Goal: Check status: Check status

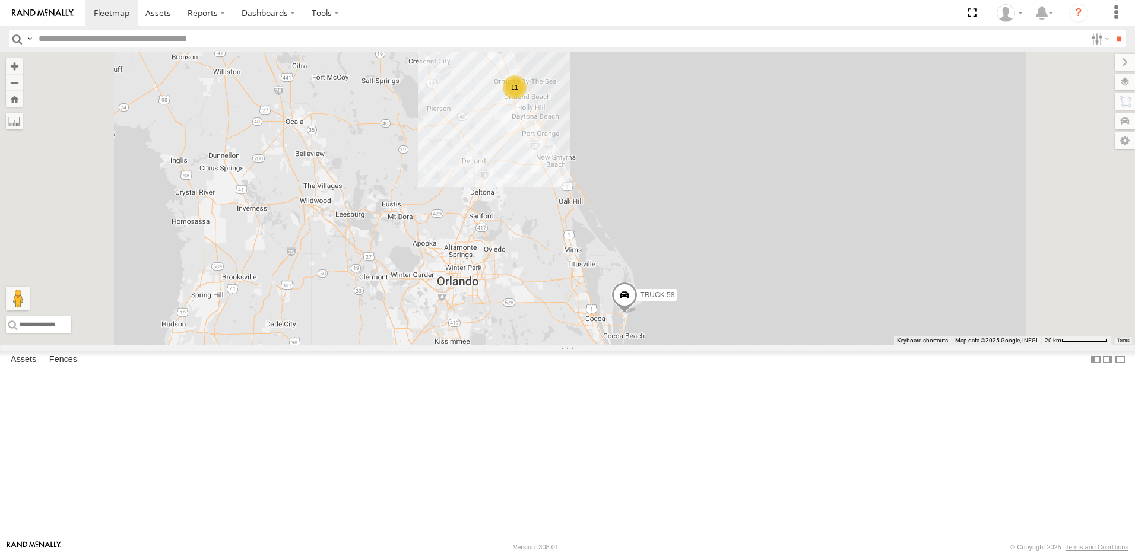
click at [0, 0] on div "TRUCK 58 All Assets" at bounding box center [0, 0] width 0 height 0
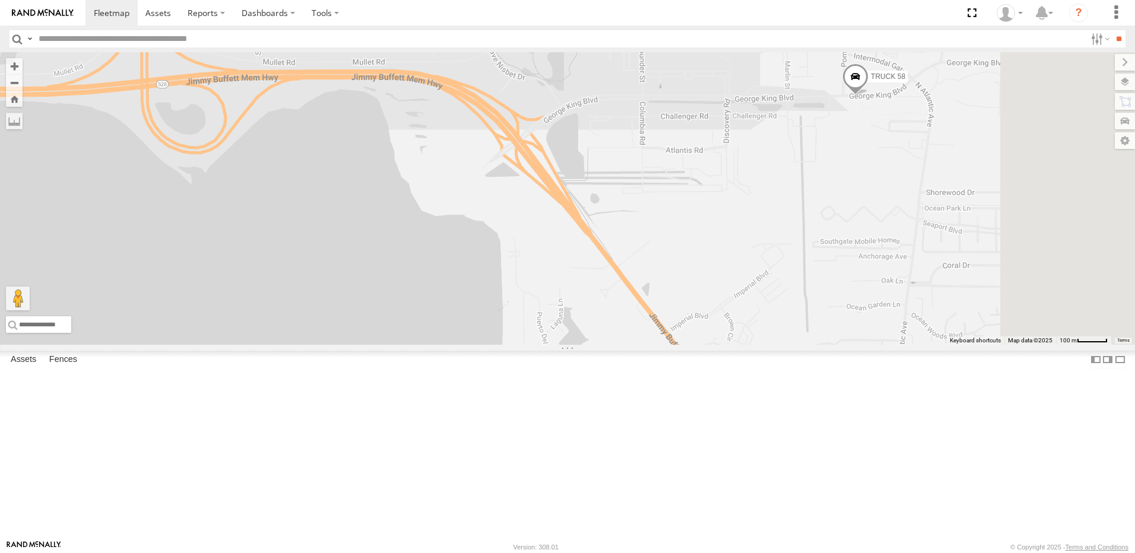
drag, startPoint x: 822, startPoint y: 319, endPoint x: 221, endPoint y: 549, distance: 642.7
click at [243, 545] on body at bounding box center [567, 276] width 1135 height 553
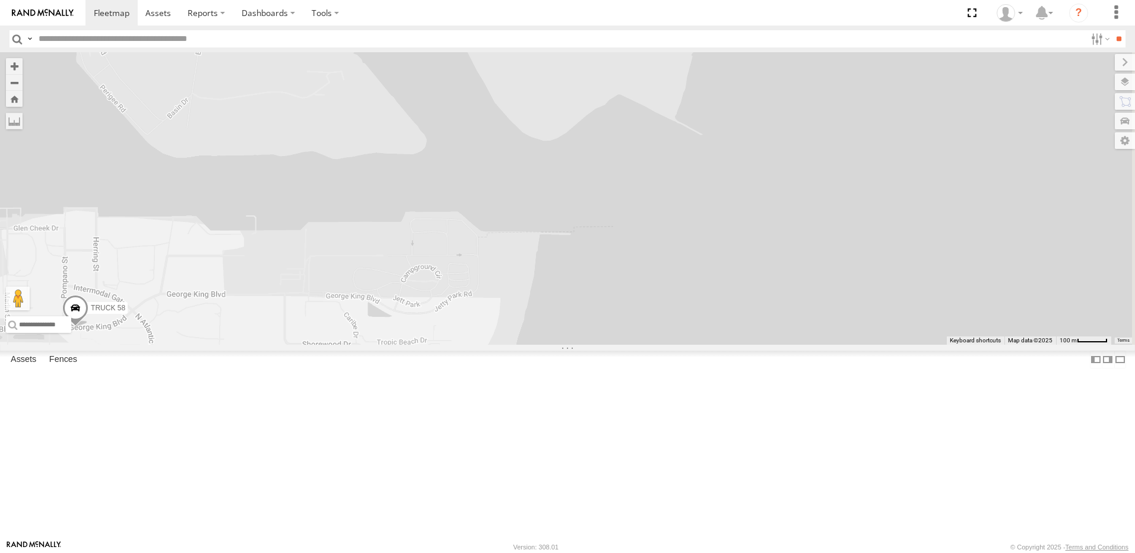
drag, startPoint x: 388, startPoint y: 505, endPoint x: 694, endPoint y: 426, distance: 315.8
click at [679, 345] on div "TRUCK 58" at bounding box center [567, 198] width 1135 height 293
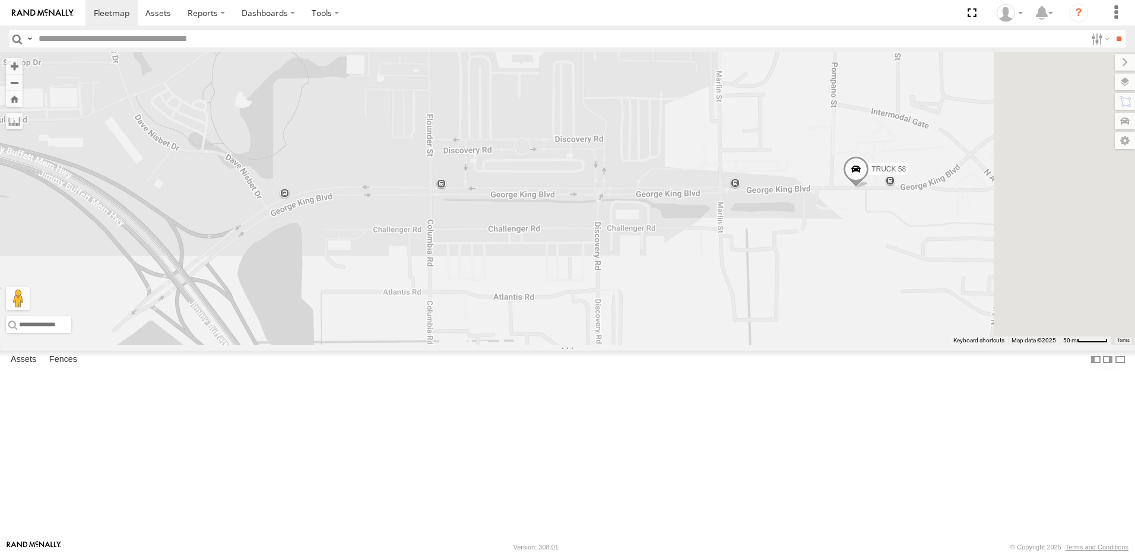
drag, startPoint x: 788, startPoint y: 343, endPoint x: 671, endPoint y: 502, distance: 197.5
click at [676, 345] on div "TRUCK 58" at bounding box center [567, 198] width 1135 height 293
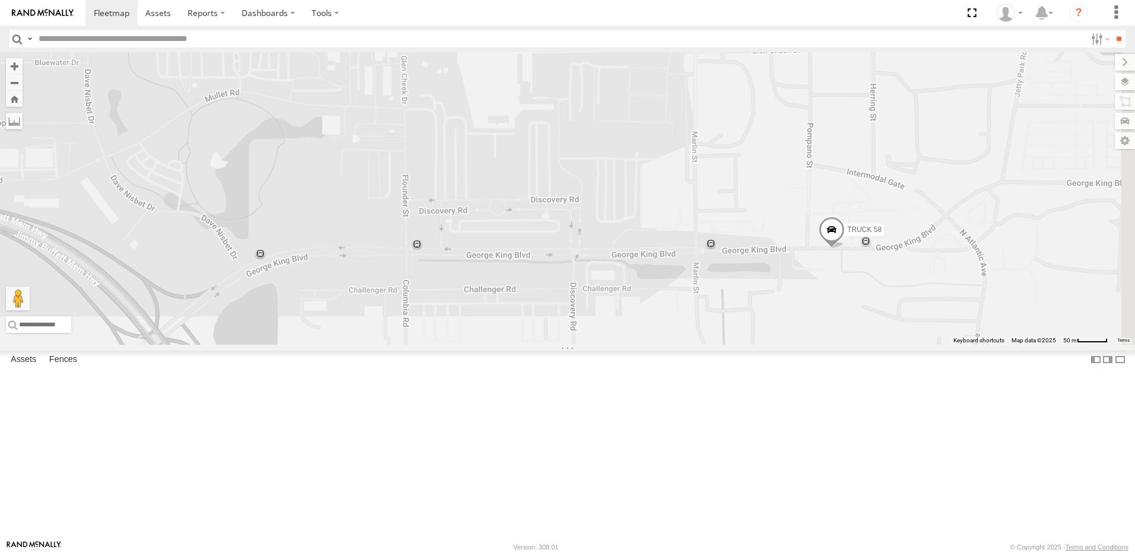
drag, startPoint x: 691, startPoint y: 468, endPoint x: 688, endPoint y: 481, distance: 13.5
click at [689, 345] on div "TRUCK 58" at bounding box center [567, 198] width 1135 height 293
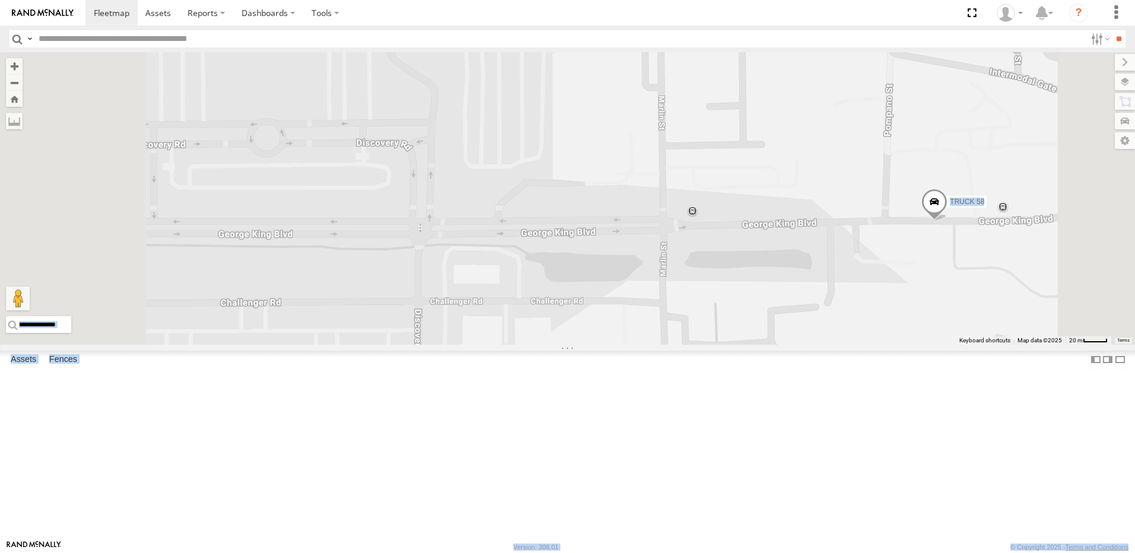
drag, startPoint x: 1137, startPoint y: 543, endPoint x: 883, endPoint y: 497, distance: 257.6
click at [883, 497] on body at bounding box center [567, 276] width 1135 height 553
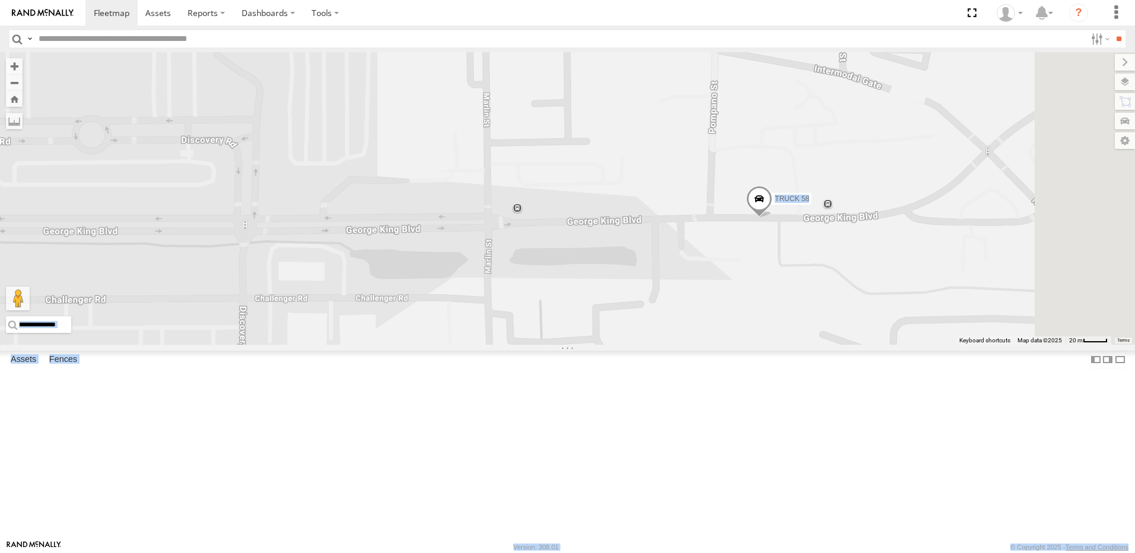
drag, startPoint x: 1013, startPoint y: 399, endPoint x: 735, endPoint y: 386, distance: 278.1
click at [735, 345] on div "TRUCK 58" at bounding box center [567, 198] width 1135 height 293
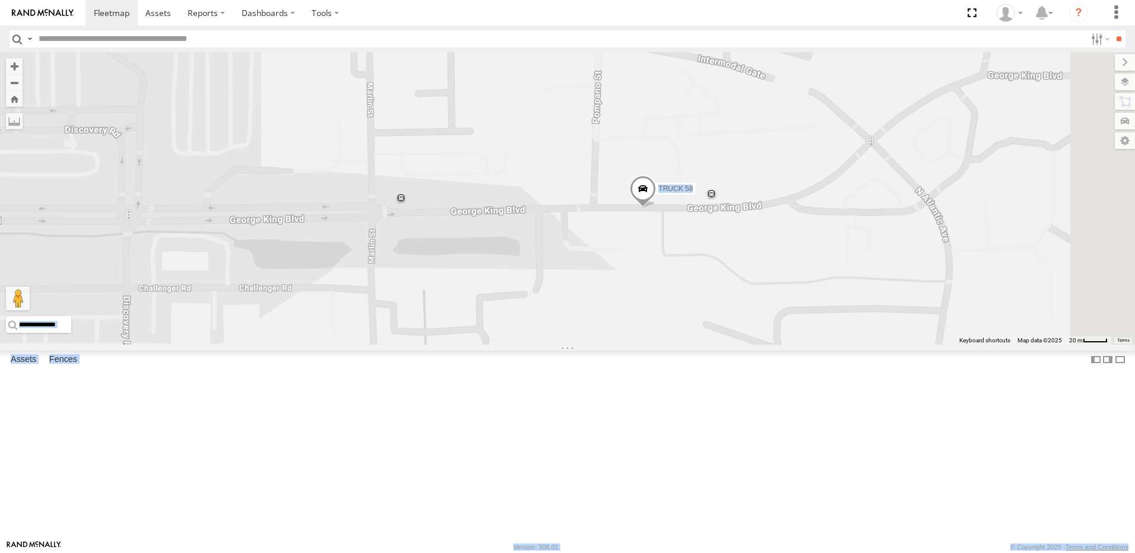
click at [621, 345] on div "TRUCK 58" at bounding box center [567, 198] width 1135 height 293
click at [553, 225] on div "TRUCK 58" at bounding box center [567, 198] width 1135 height 293
click at [0, 0] on div "TRUCK 30 All Assets New Fence All Star Building Materials 29.32677 -81.11733 Vi…" at bounding box center [0, 0] width 0 height 0
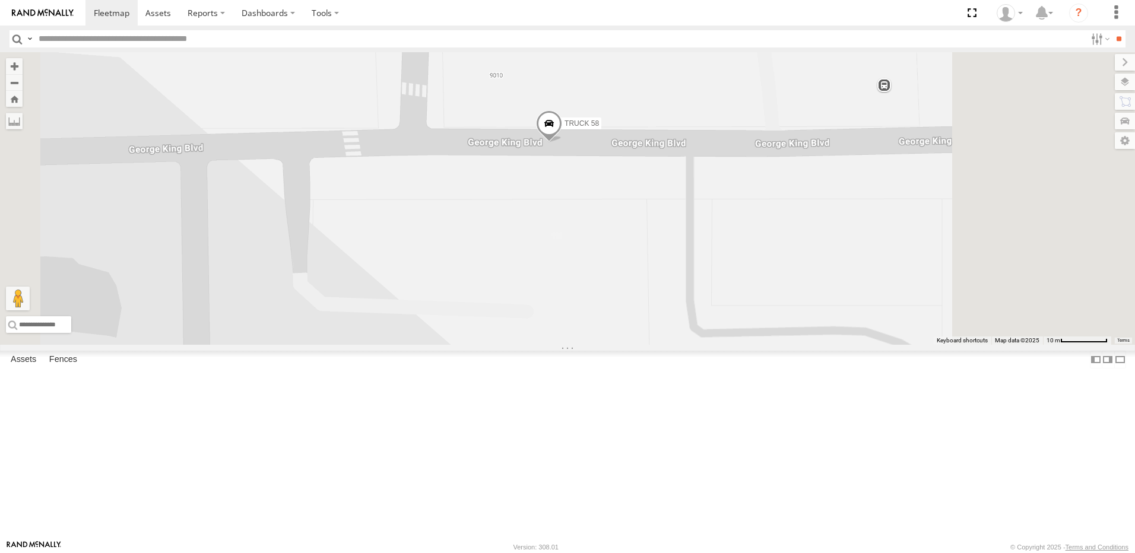
drag, startPoint x: 1020, startPoint y: 300, endPoint x: 835, endPoint y: 402, distance: 211.2
click at [842, 345] on div "TRUCK 58" at bounding box center [567, 198] width 1135 height 293
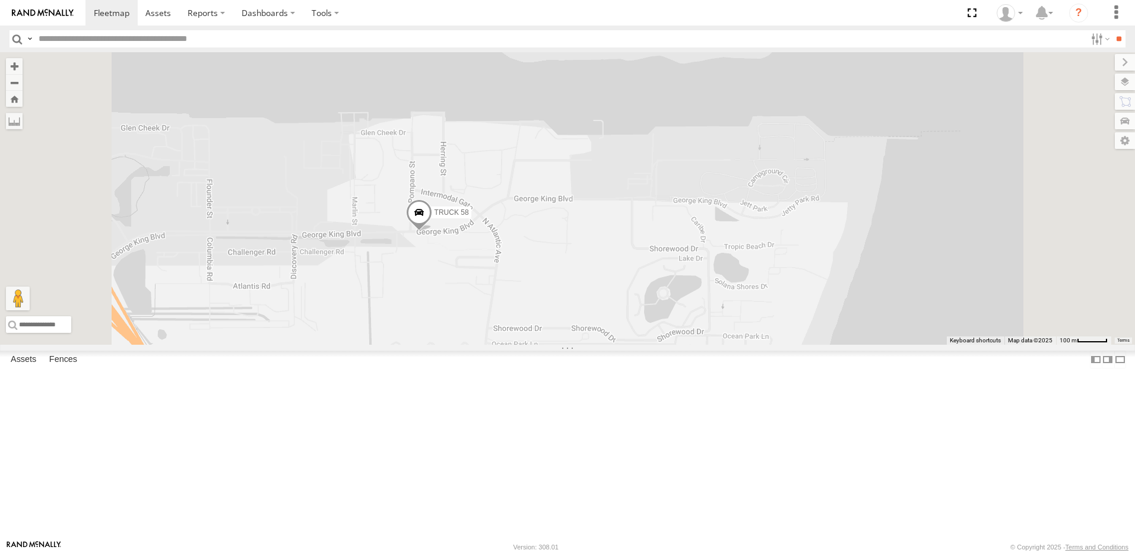
drag, startPoint x: 640, startPoint y: 390, endPoint x: 706, endPoint y: 375, distance: 67.6
click at [702, 345] on div "TRUCK 58" at bounding box center [567, 198] width 1135 height 293
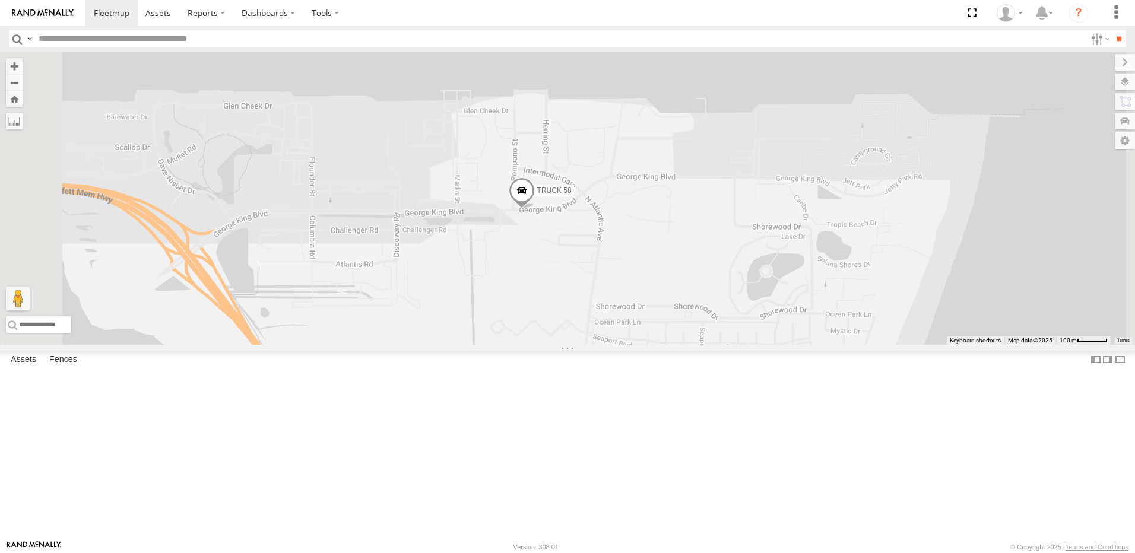
drag, startPoint x: 612, startPoint y: 365, endPoint x: 694, endPoint y: 372, distance: 82.9
click at [684, 345] on div "TRUCK 58" at bounding box center [567, 198] width 1135 height 293
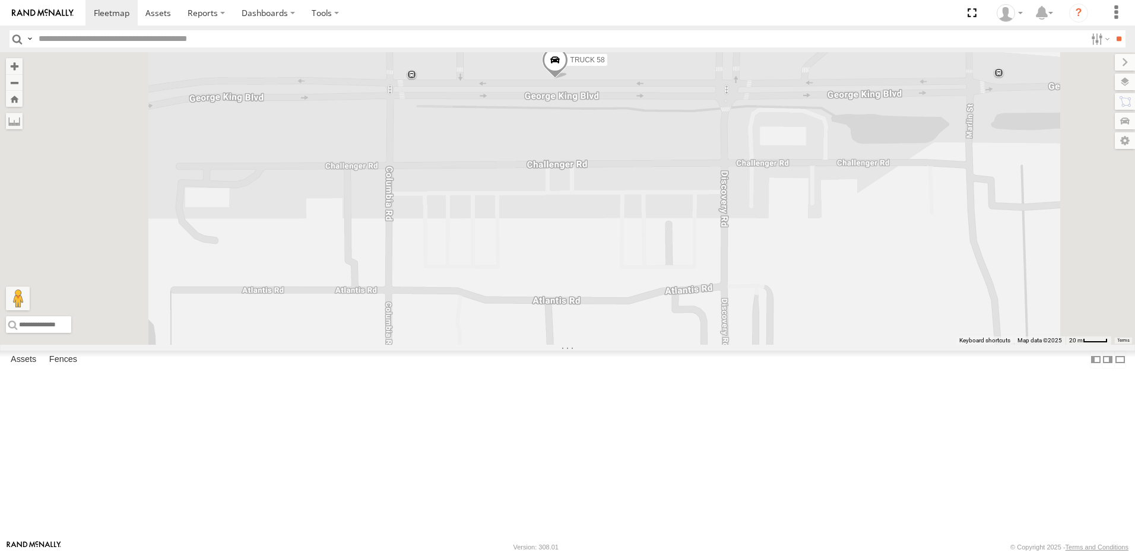
drag, startPoint x: 633, startPoint y: 246, endPoint x: 661, endPoint y: 337, distance: 95.8
click at [660, 335] on div "TRUCK 58" at bounding box center [567, 198] width 1135 height 293
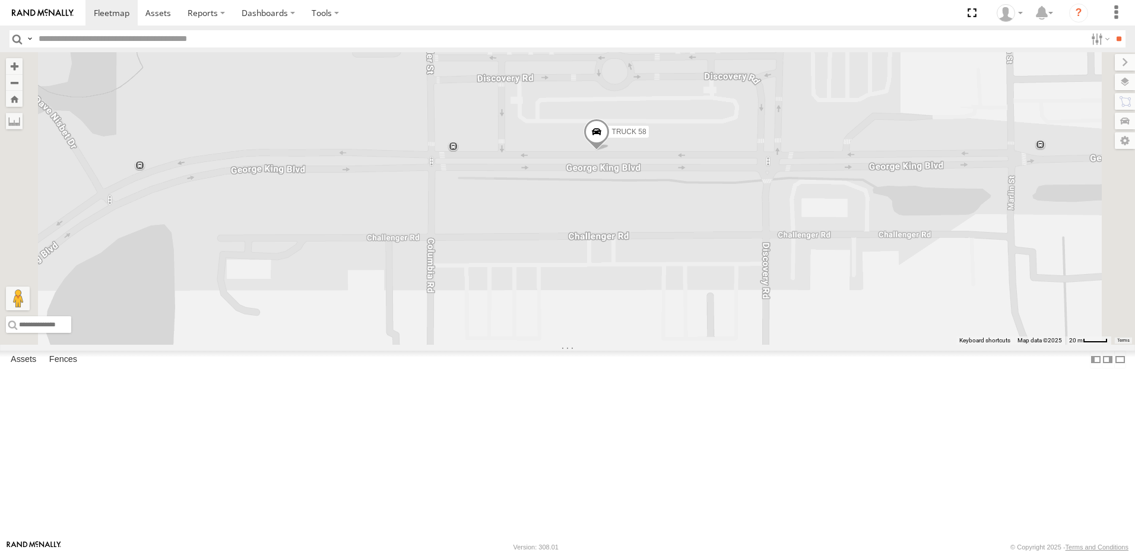
drag, startPoint x: 653, startPoint y: 309, endPoint x: 686, endPoint y: 345, distance: 48.3
click at [686, 345] on div "TRUCK 58" at bounding box center [567, 198] width 1135 height 293
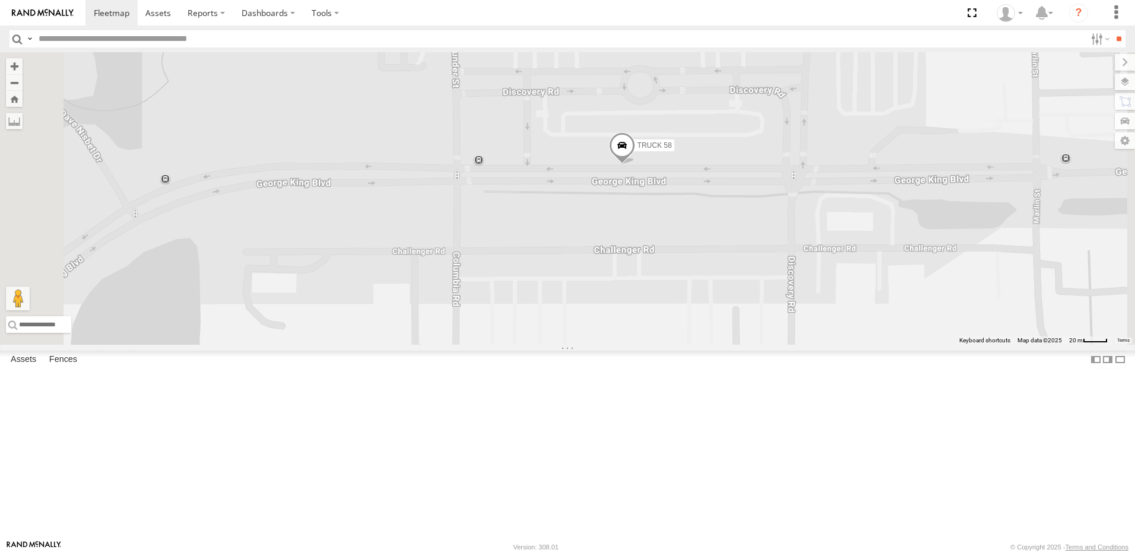
drag, startPoint x: 670, startPoint y: 329, endPoint x: 695, endPoint y: 339, distance: 26.4
click at [695, 339] on div "TRUCK 58" at bounding box center [567, 198] width 1135 height 293
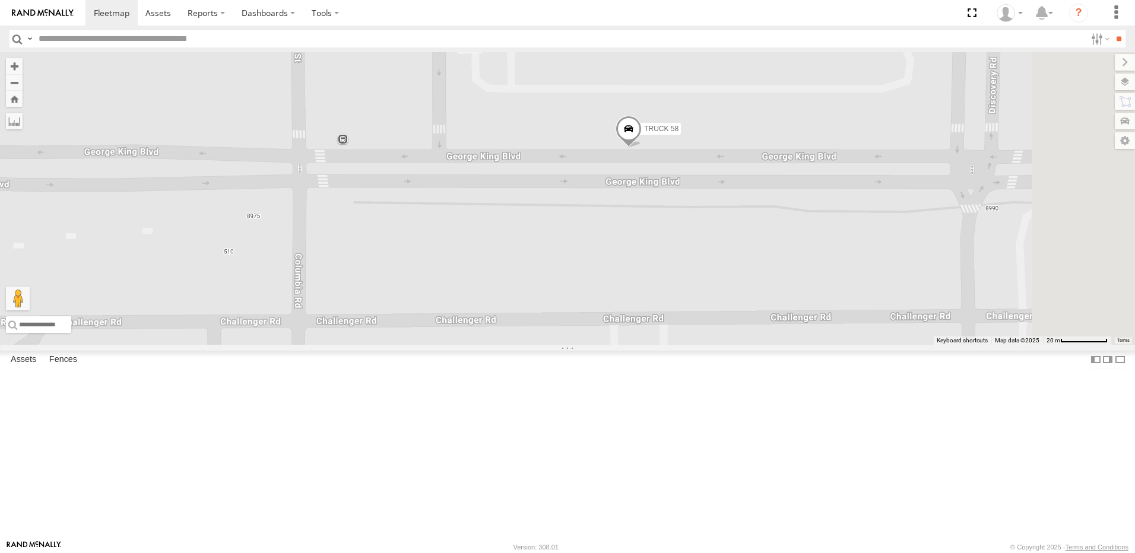
drag, startPoint x: 945, startPoint y: 222, endPoint x: 758, endPoint y: 274, distance: 194.6
click at [758, 274] on div "TRUCK 58" at bounding box center [567, 198] width 1135 height 293
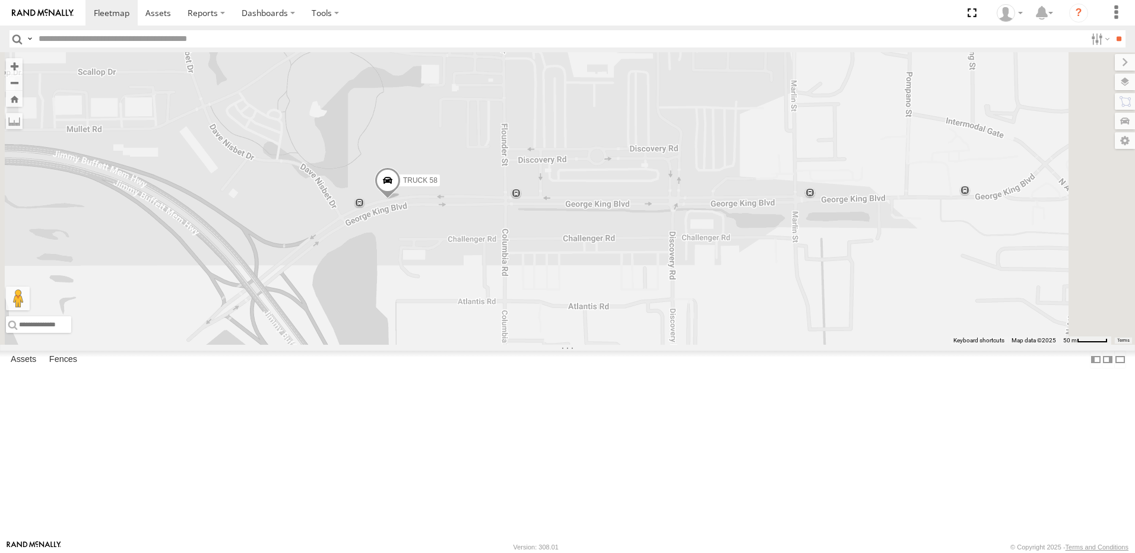
drag, startPoint x: 585, startPoint y: 335, endPoint x: 692, endPoint y: 325, distance: 107.4
click at [659, 325] on div "TRUCK 58" at bounding box center [567, 198] width 1135 height 293
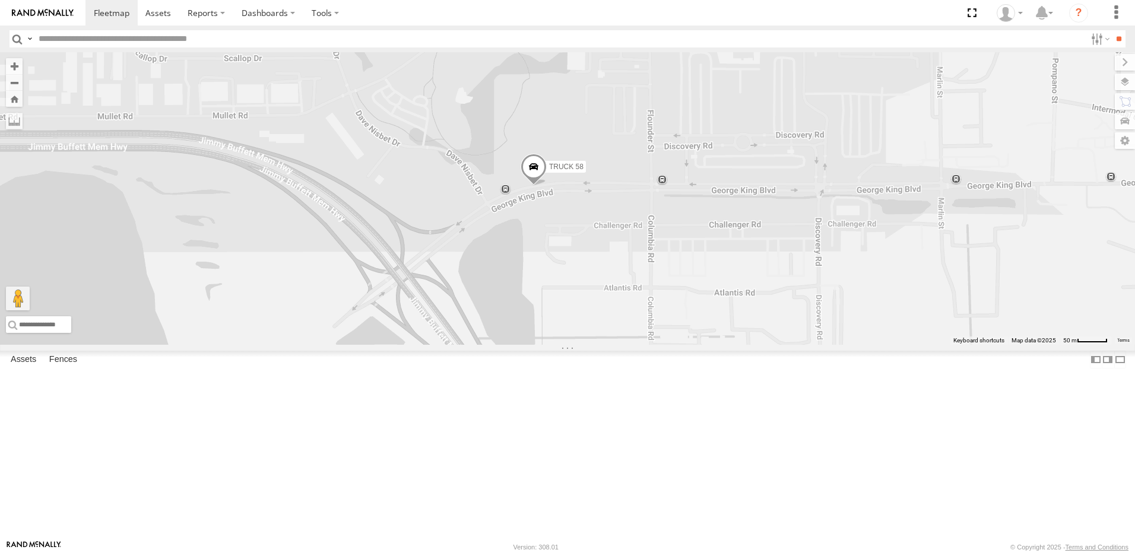
click at [727, 331] on div "TRUCK 58" at bounding box center [567, 198] width 1135 height 293
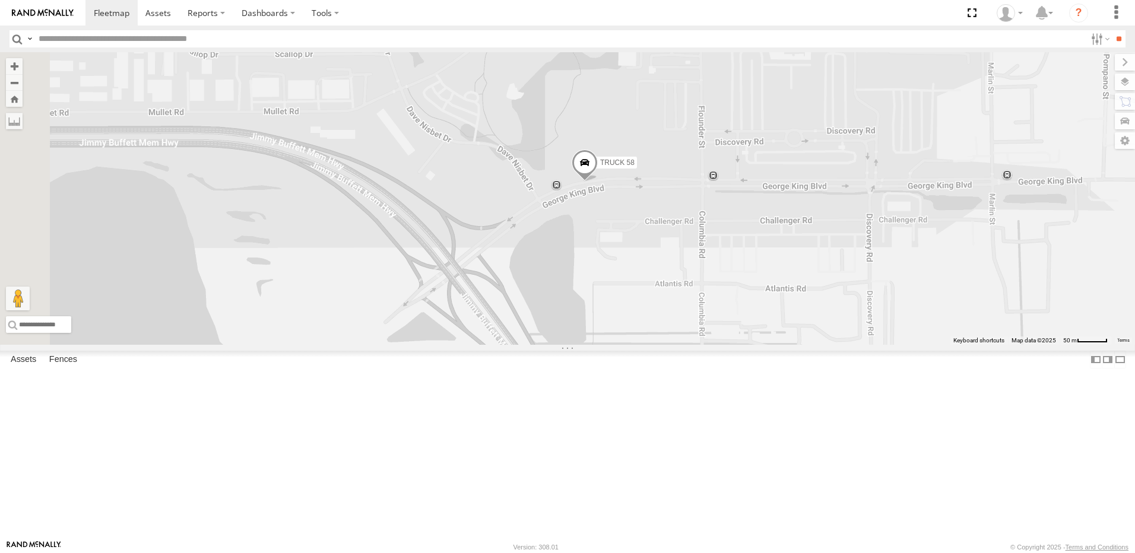
drag, startPoint x: 725, startPoint y: 332, endPoint x: 779, endPoint y: 327, distance: 54.2
click at [778, 327] on div "TRUCK 58" at bounding box center [567, 198] width 1135 height 293
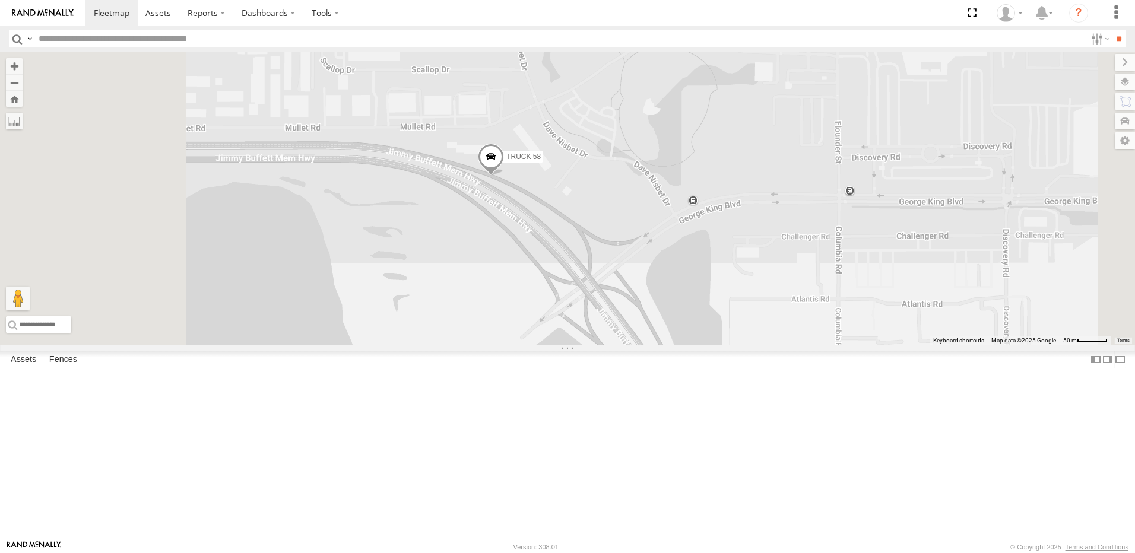
drag, startPoint x: 581, startPoint y: 341, endPoint x: 742, endPoint y: 364, distance: 162.5
click at [721, 345] on div "TRUCK 58" at bounding box center [567, 198] width 1135 height 293
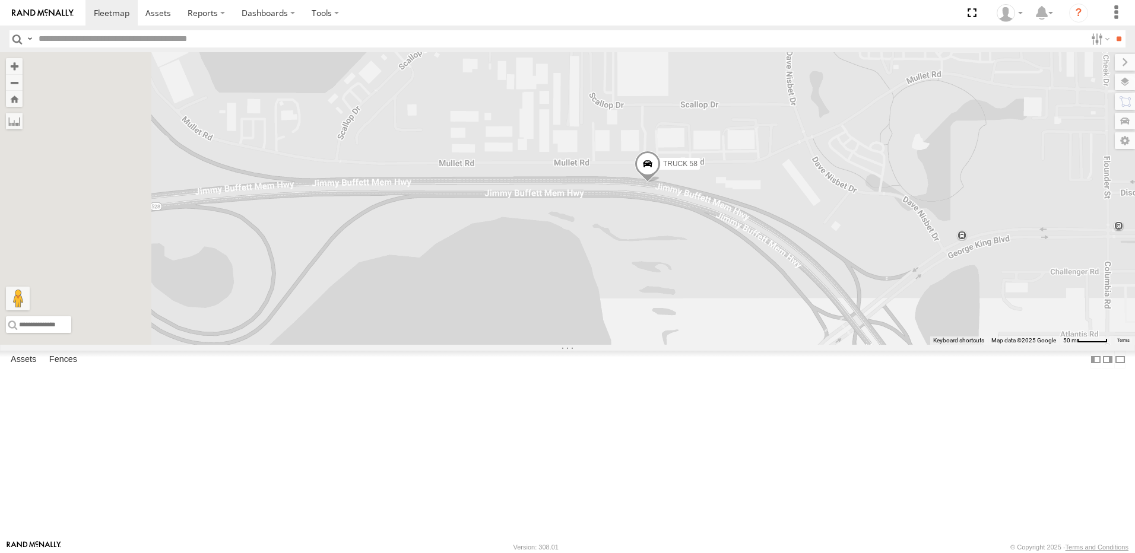
drag, startPoint x: 707, startPoint y: 334, endPoint x: 835, endPoint y: 337, distance: 127.7
click at [830, 337] on div "TRUCK 58" at bounding box center [567, 198] width 1135 height 293
